Goal: Task Accomplishment & Management: Manage account settings

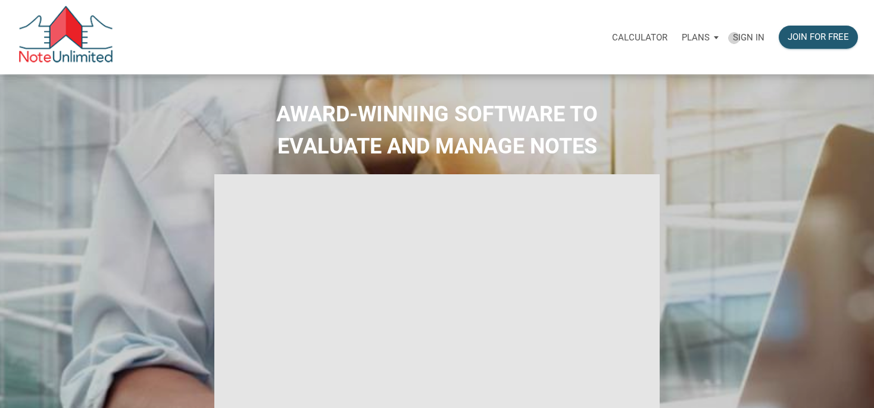
click at [734, 38] on p "Sign in" at bounding box center [749, 37] width 32 height 11
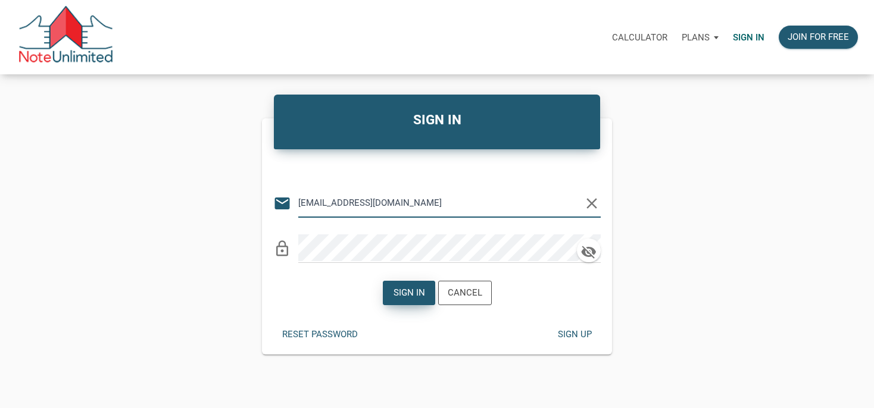
type input "[EMAIL_ADDRESS][DOMAIN_NAME]"
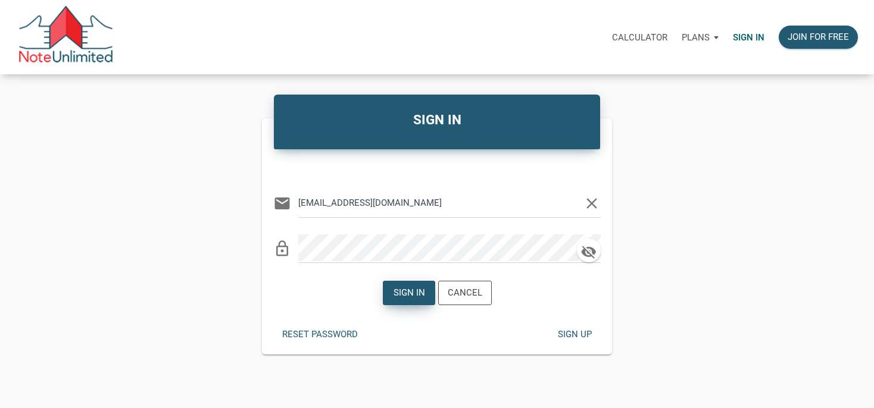
click at [414, 297] on div "Sign in" at bounding box center [409, 293] width 32 height 14
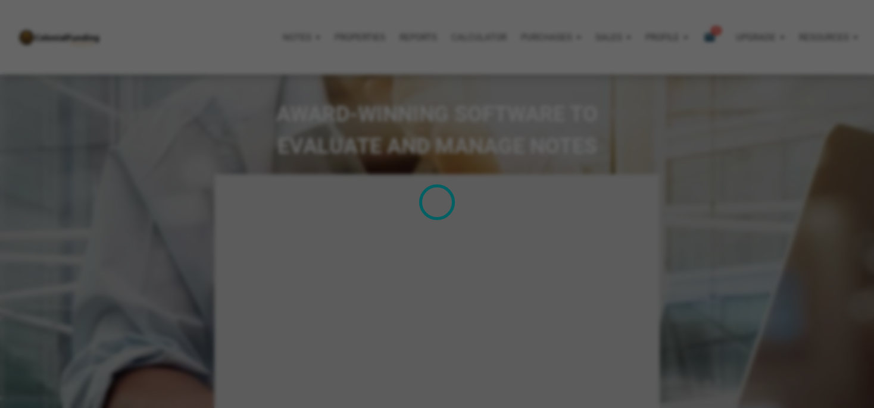
type input "Introduction to new features"
select select
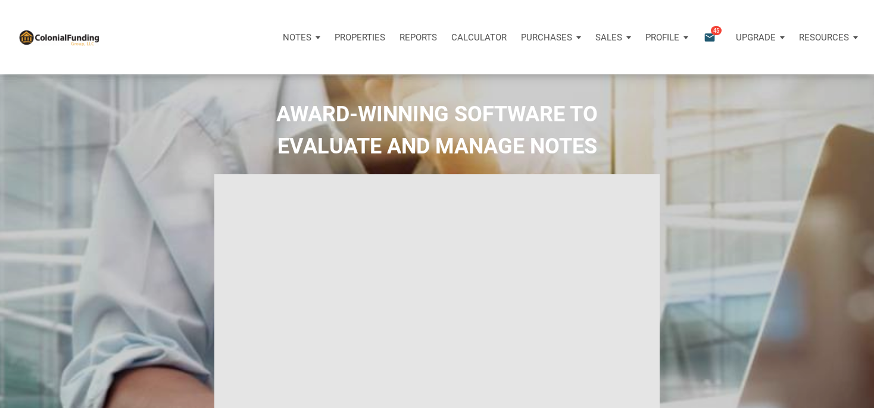
click at [358, 39] on p "Properties" at bounding box center [360, 37] width 51 height 11
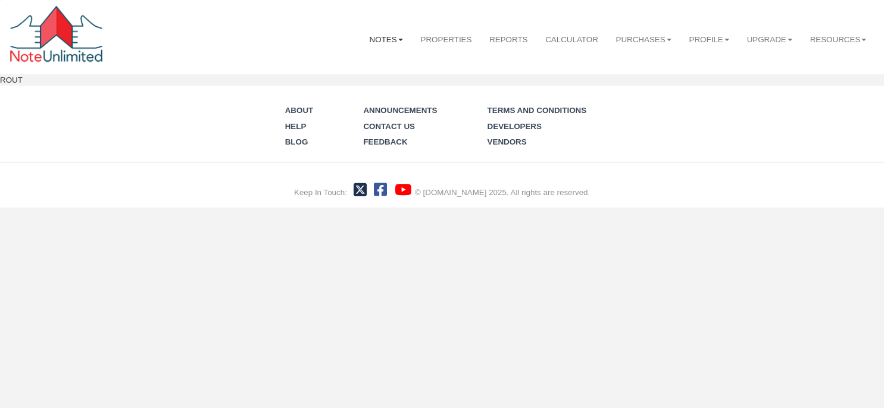
click at [361, 39] on link "Notes" at bounding box center [386, 40] width 51 height 30
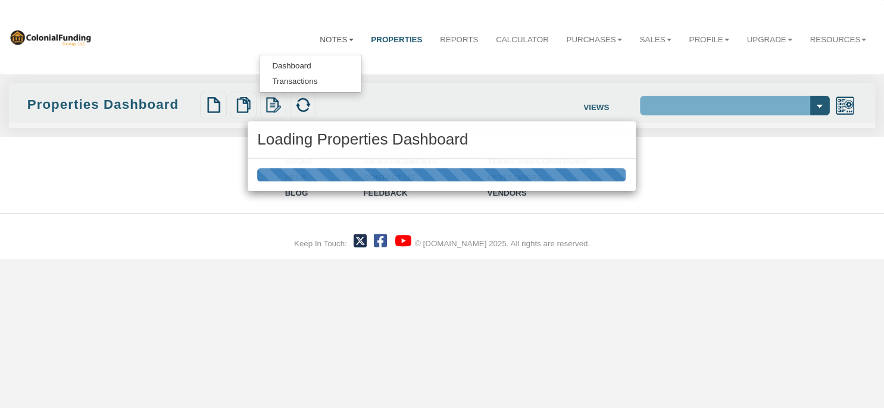
click at [286, 86] on div "Loading Properties Dashboard" at bounding box center [442, 204] width 884 height 408
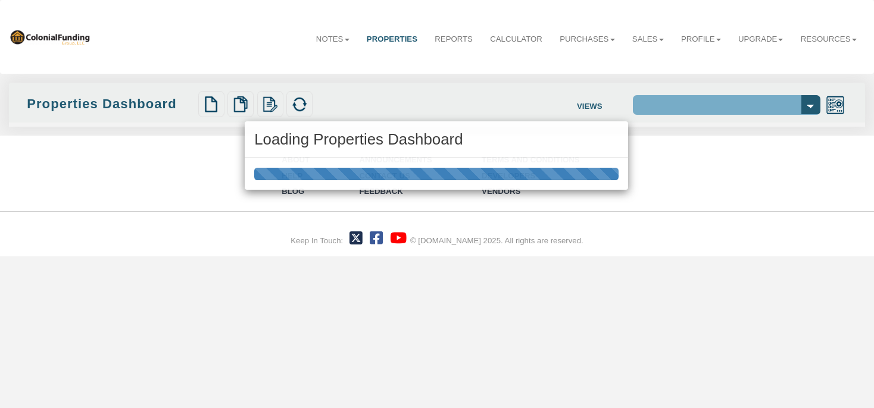
select select "138"
